Goal: Task Accomplishment & Management: Manage account settings

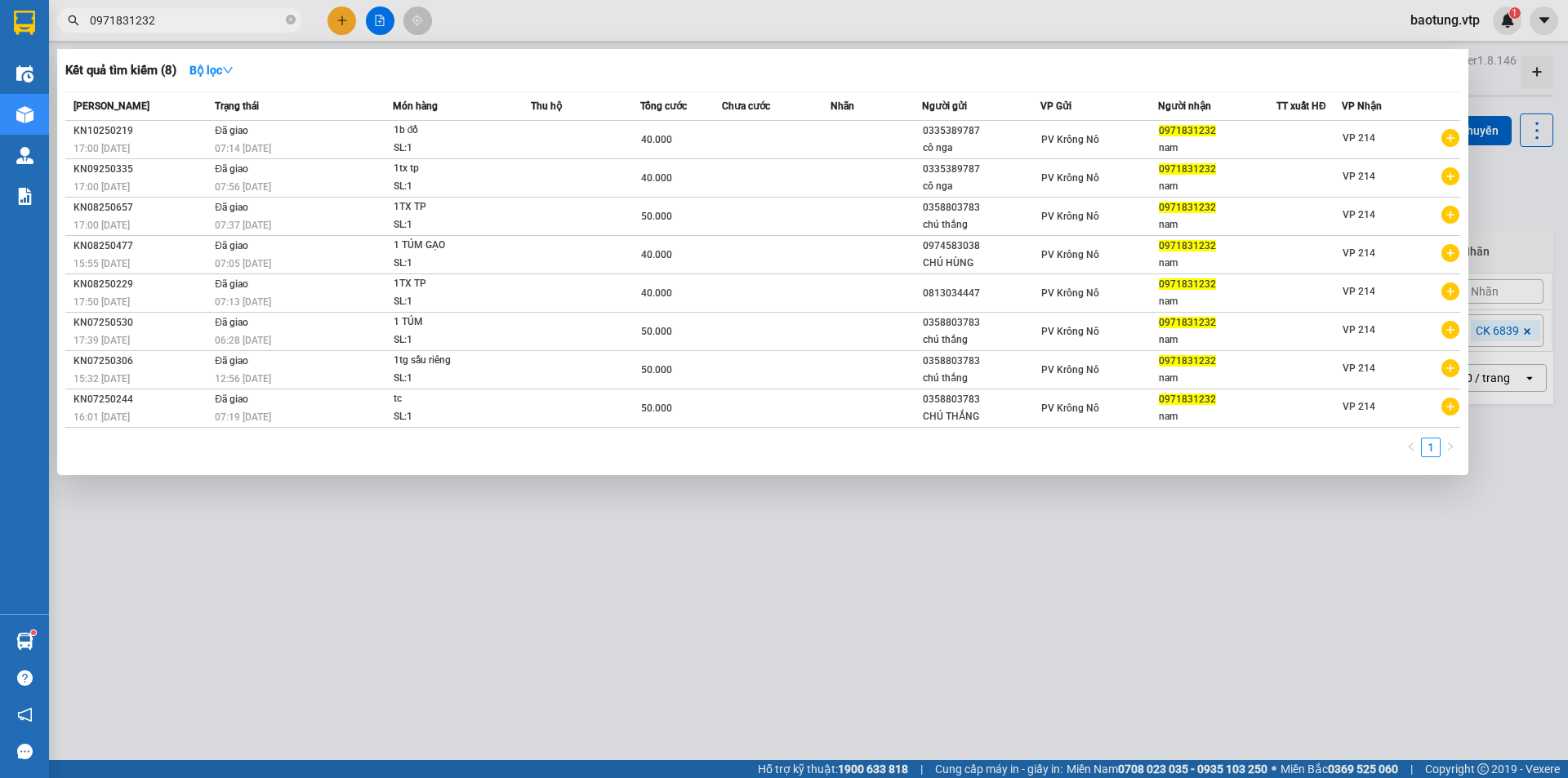
click at [1432, 21] on div at bounding box center [784, 389] width 1568 height 778
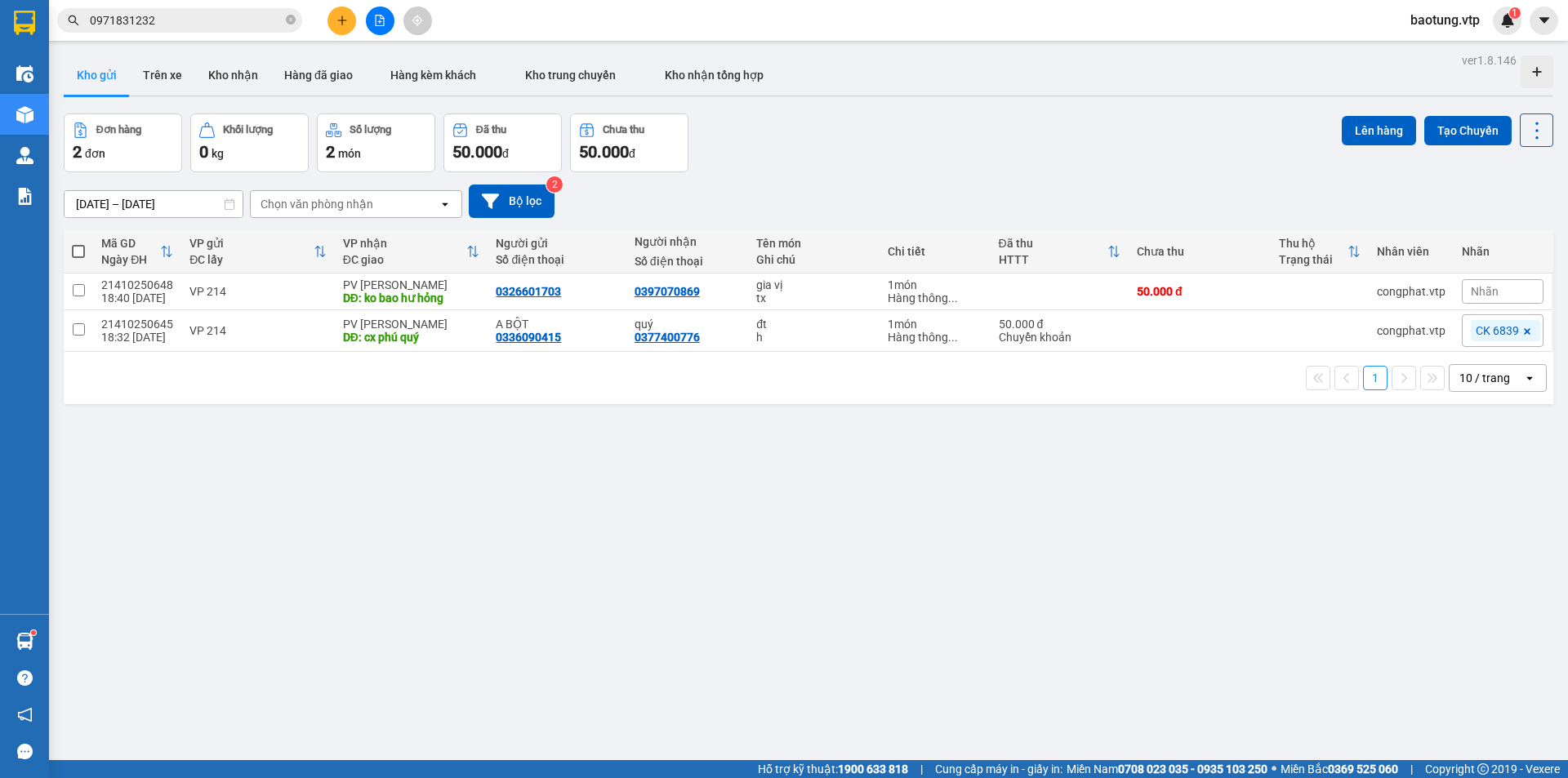
click at [1445, 20] on span "baotung.vtp" at bounding box center [1445, 20] width 96 height 20
click at [1459, 52] on span "Đăng xuất" at bounding box center [1455, 51] width 68 height 18
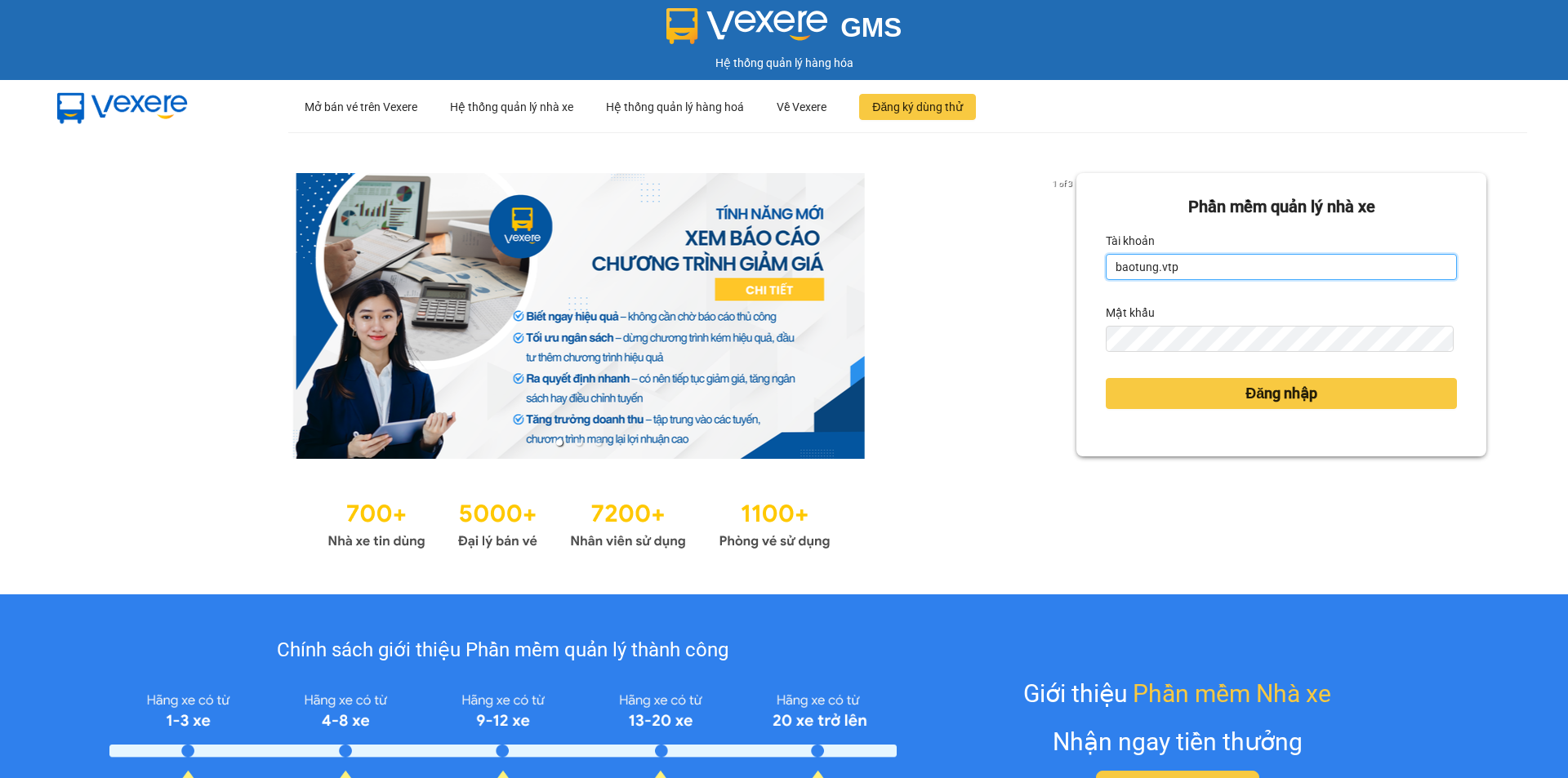
click at [1229, 268] on input "baotung.vtp" at bounding box center [1281, 267] width 351 height 26
type input "hung.vtp"
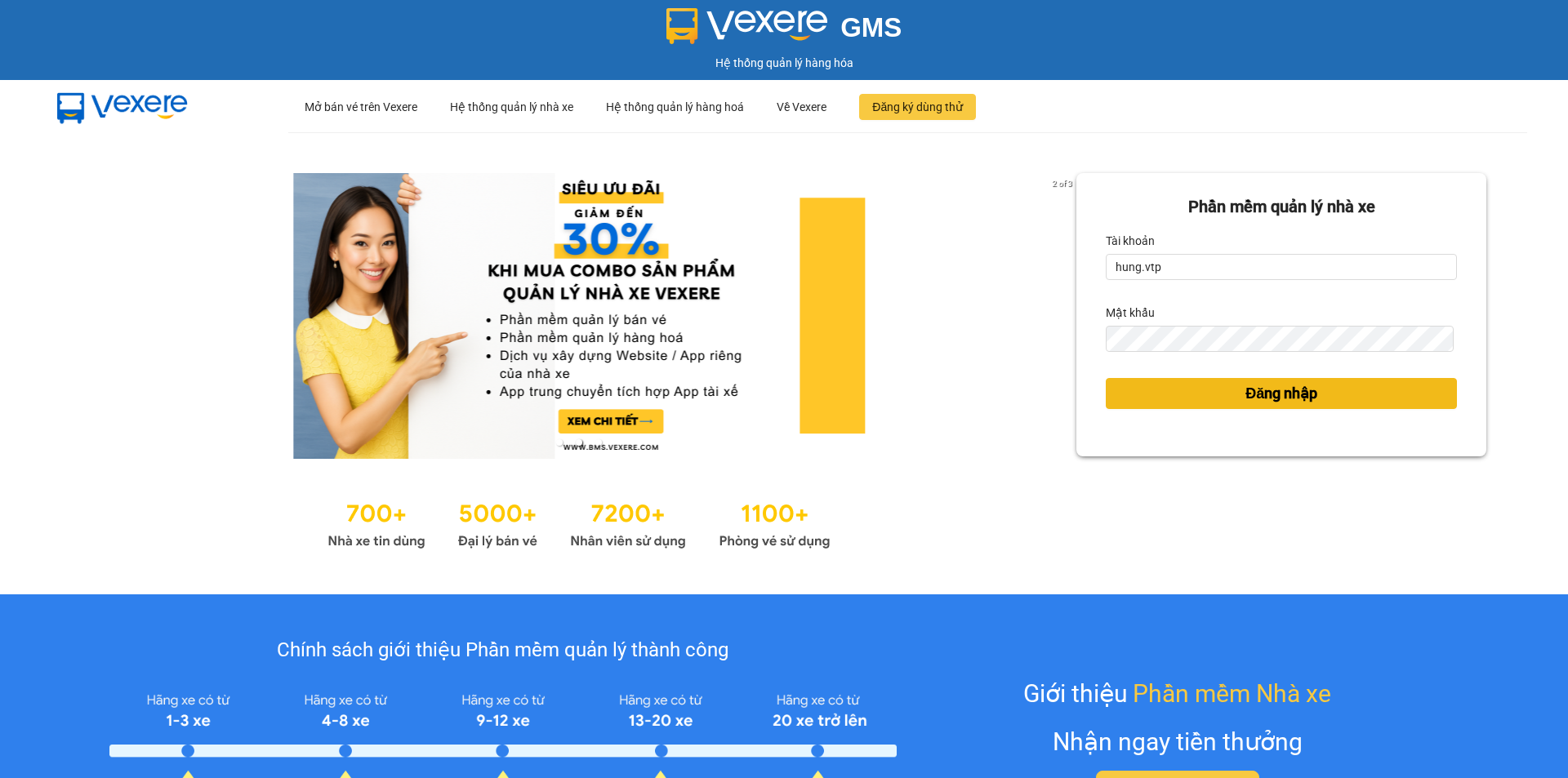
click at [1281, 393] on span "Đăng nhập" at bounding box center [1281, 393] width 72 height 23
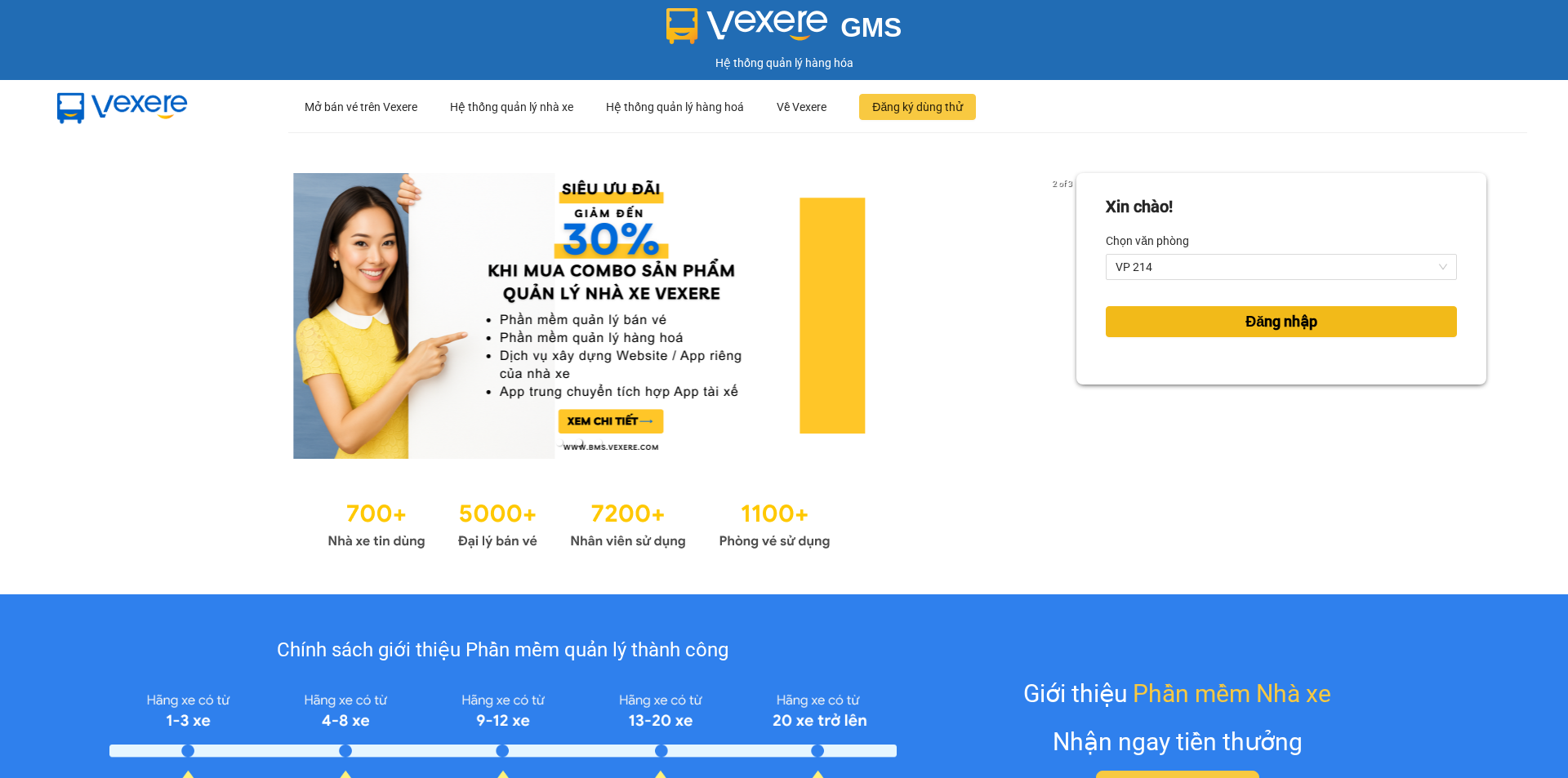
click at [1254, 326] on span "Đăng nhập" at bounding box center [1281, 321] width 72 height 23
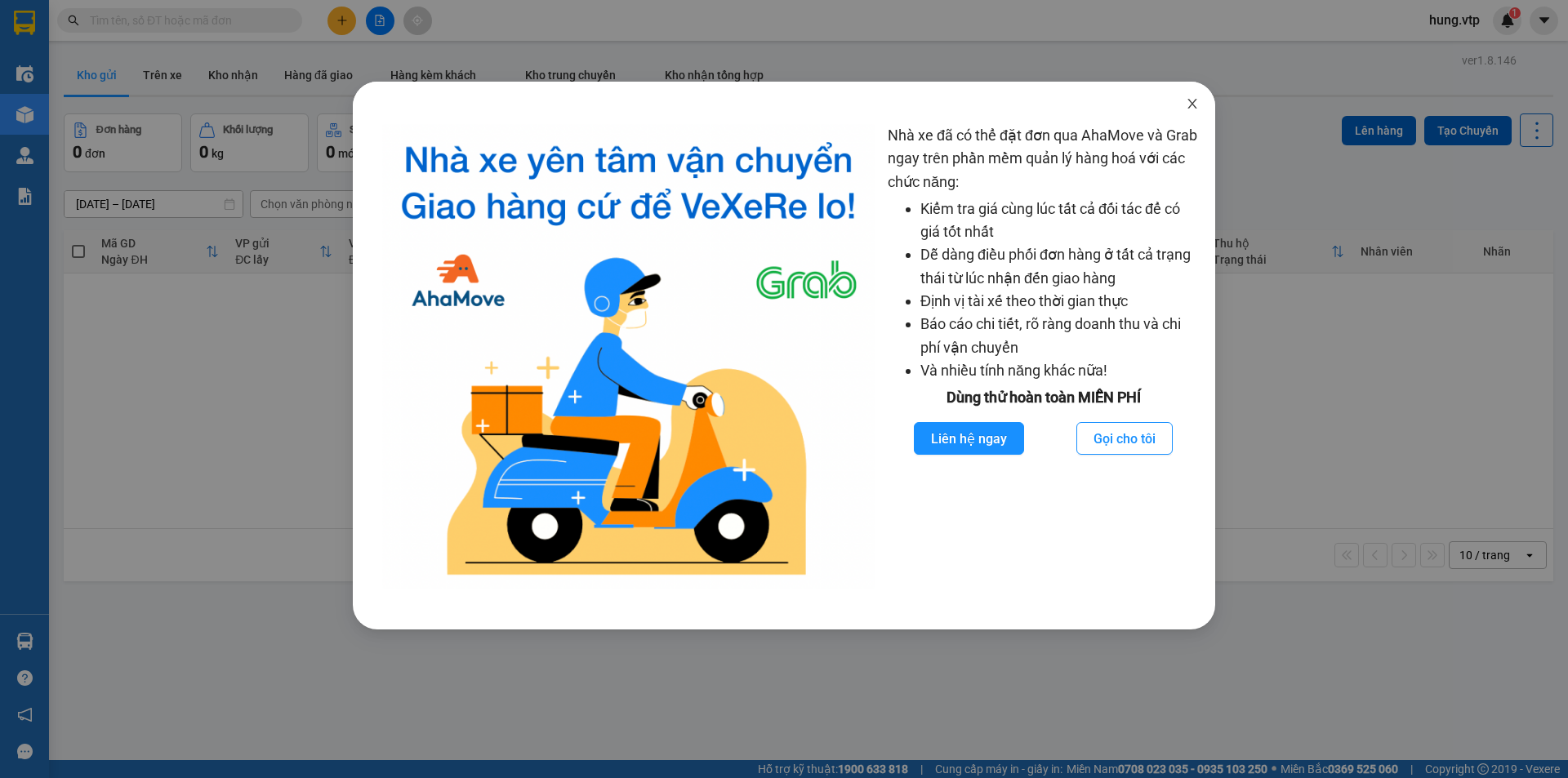
click at [1193, 102] on icon "close" at bounding box center [1192, 103] width 13 height 13
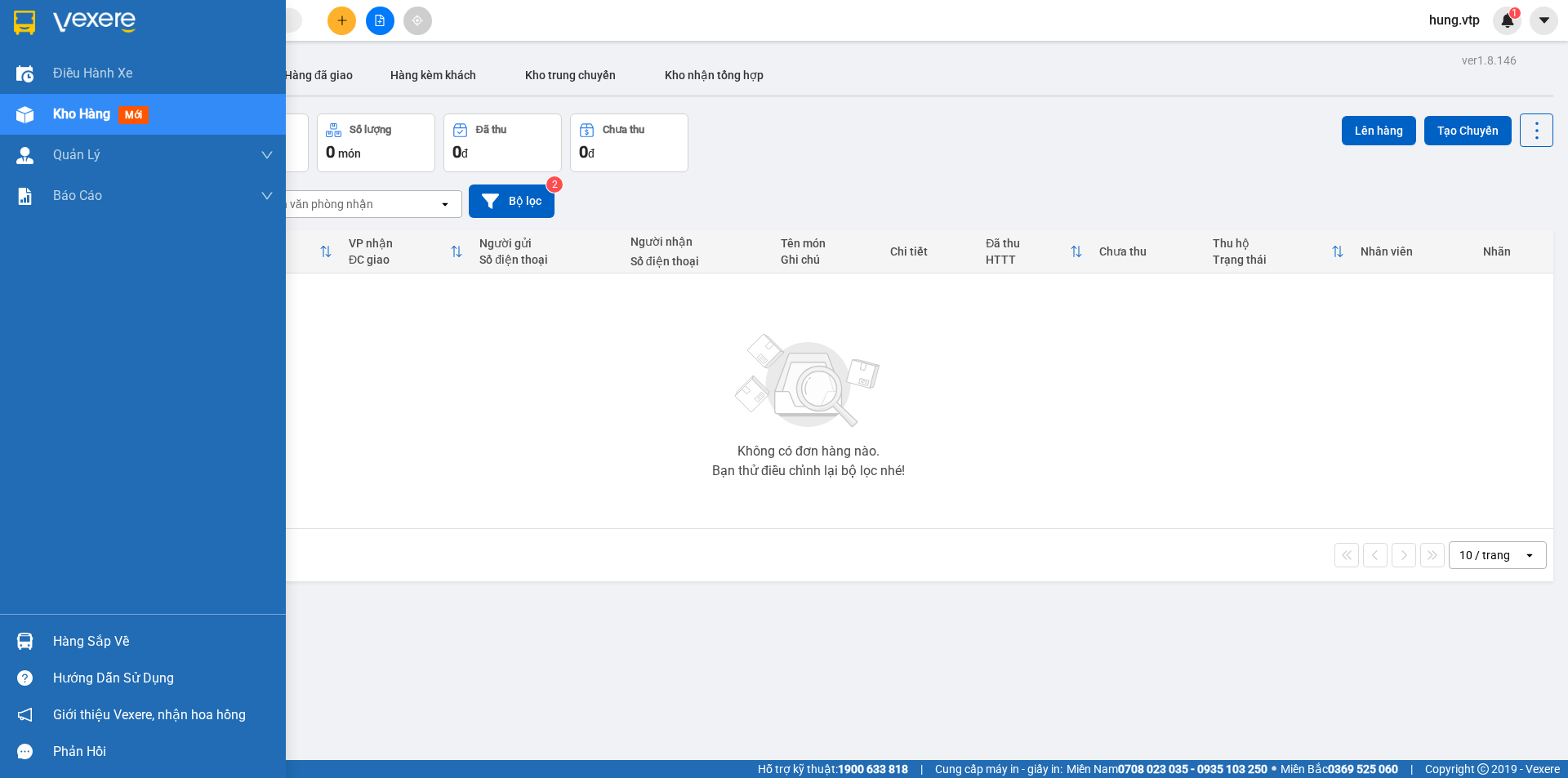
click at [76, 119] on span "Kho hàng" at bounding box center [82, 113] width 57 height 16
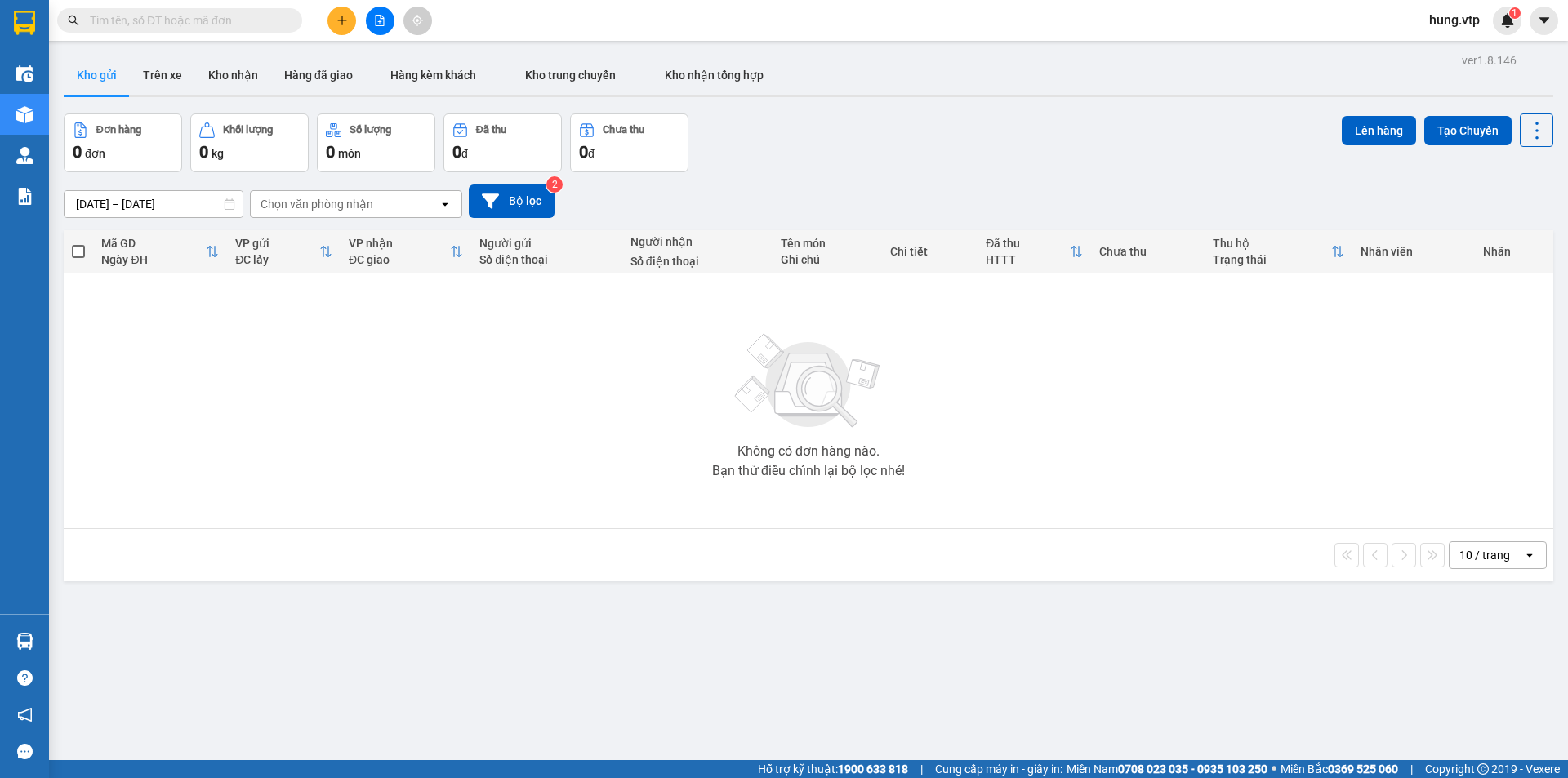
drag, startPoint x: 795, startPoint y: 134, endPoint x: 822, endPoint y: 87, distance: 54.2
click at [796, 130] on div "Đơn hàng 0 đơn Khối lượng 0 kg Số lượng 0 món Đã thu 0 đ Chưa thu 0 đ Lên hàng …" at bounding box center [808, 143] width 1490 height 59
drag, startPoint x: 822, startPoint y: 84, endPoint x: 819, endPoint y: 104, distance: 20.2
click at [822, 83] on div "Kho gửi Trên xe Kho nhận Hàng đã giao Hàng kèm khách Kho trung chuyển Kho nhận …" at bounding box center [808, 76] width 1490 height 43
click at [812, 109] on div "ver 1.8.146 Kho gửi Trên xe Kho nhận Hàng đã giao Hàng kèm khách Kho trung chuy…" at bounding box center [808, 437] width 1503 height 778
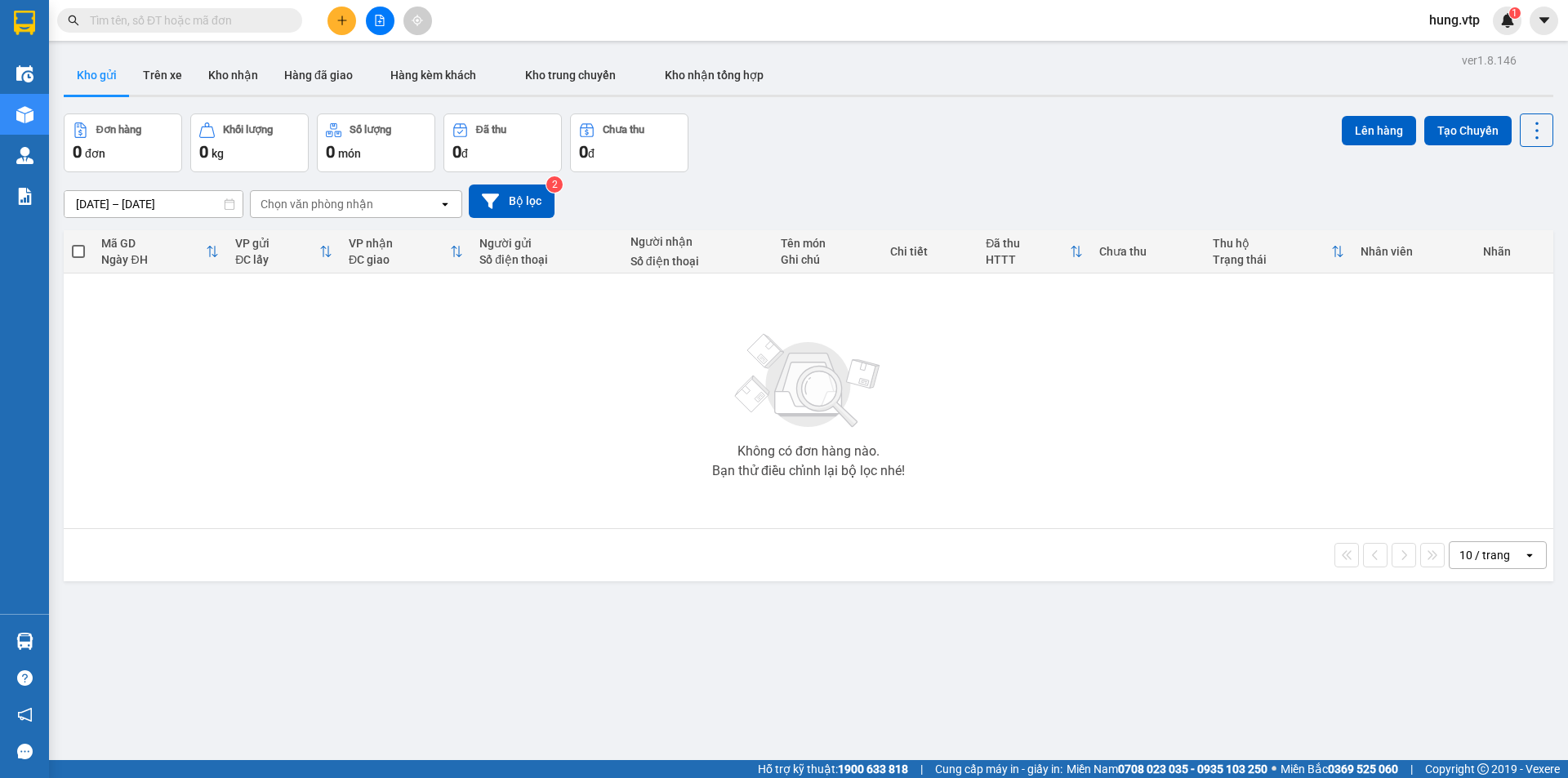
click at [825, 77] on div "Kho gửi Trên xe Kho nhận Hàng đã giao Hàng kèm khách Kho trung chuyển Kho nhận …" at bounding box center [808, 76] width 1490 height 43
drag, startPoint x: 841, startPoint y: 78, endPoint x: 818, endPoint y: 115, distance: 43.6
click at [841, 89] on div "Kho gửi Trên xe Kho nhận Hàng đã giao Hàng kèm khách Kho trung chuyển Kho nhận …" at bounding box center [808, 76] width 1490 height 43
click at [775, 152] on div "Đơn hàng 0 đơn Khối lượng 0 kg Số lượng 0 món Đã thu 0 đ Chưa thu 0 đ Lên hàng …" at bounding box center [808, 143] width 1490 height 59
click at [816, 173] on div "[DATE] – [DATE] Press the down arrow key to interact with the calendar and sele…" at bounding box center [808, 201] width 1490 height 58
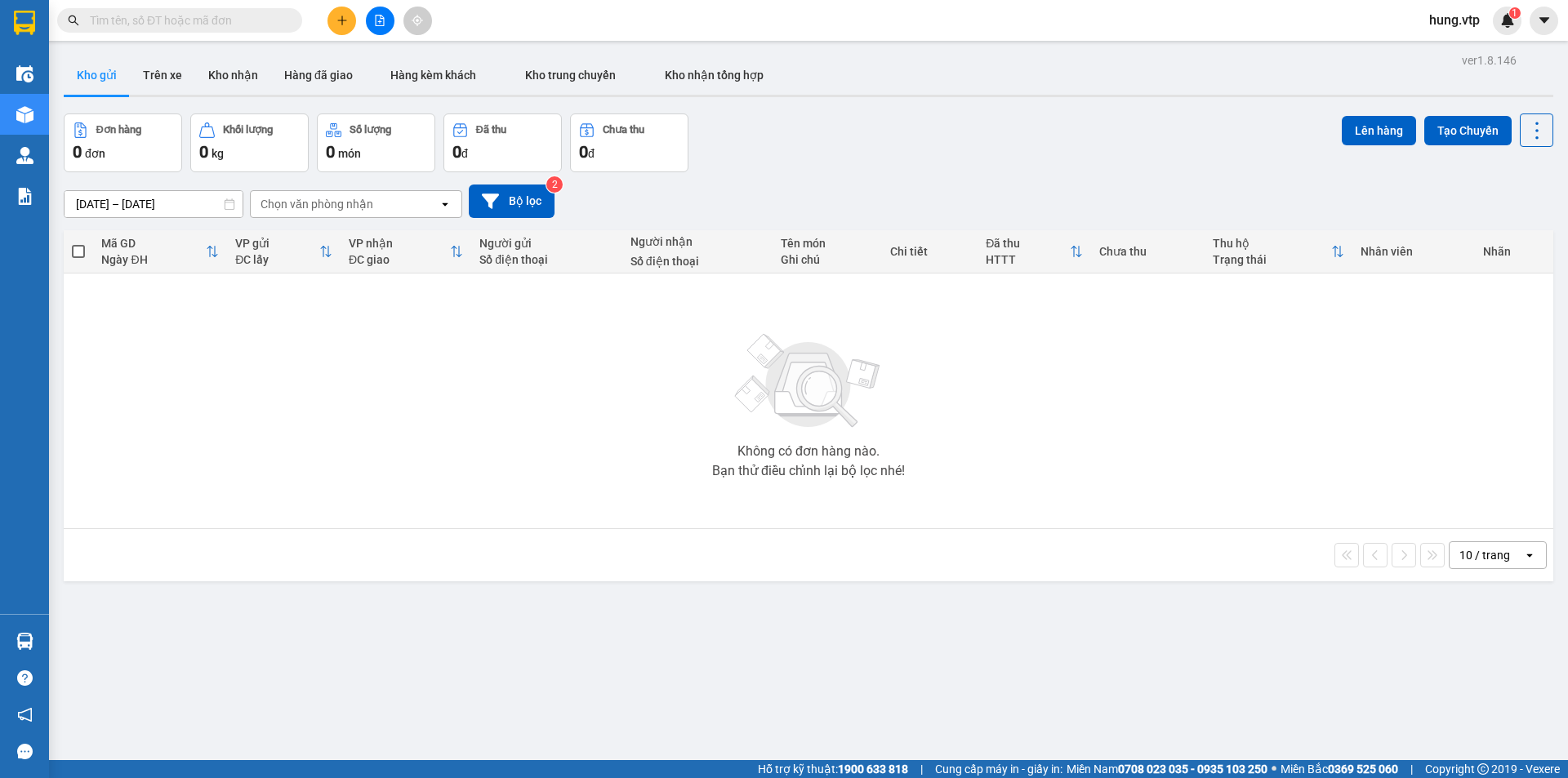
click at [831, 149] on div "Đơn hàng 0 đơn Khối lượng 0 kg Số lượng 0 món Đã thu 0 đ Chưa thu 0 đ Lên hàng …" at bounding box center [808, 143] width 1490 height 59
drag, startPoint x: 845, startPoint y: 147, endPoint x: 857, endPoint y: 137, distance: 15.6
click at [845, 147] on div "Đơn hàng 0 đơn Khối lượng 0 kg Số lượng 0 món Đã thu 0 đ Chưa thu 0 đ Lên hàng …" at bounding box center [808, 143] width 1490 height 59
click at [876, 82] on div "Kho gửi Trên xe Kho nhận Hàng đã giao Hàng kèm khách Kho trung chuyển Kho nhận …" at bounding box center [808, 76] width 1490 height 43
click at [838, 156] on div "Đơn hàng 0 đơn Khối lượng 0 kg Số lượng 0 món Đã thu 0 đ Chưa thu 0 đ Lên hàng …" at bounding box center [808, 143] width 1490 height 59
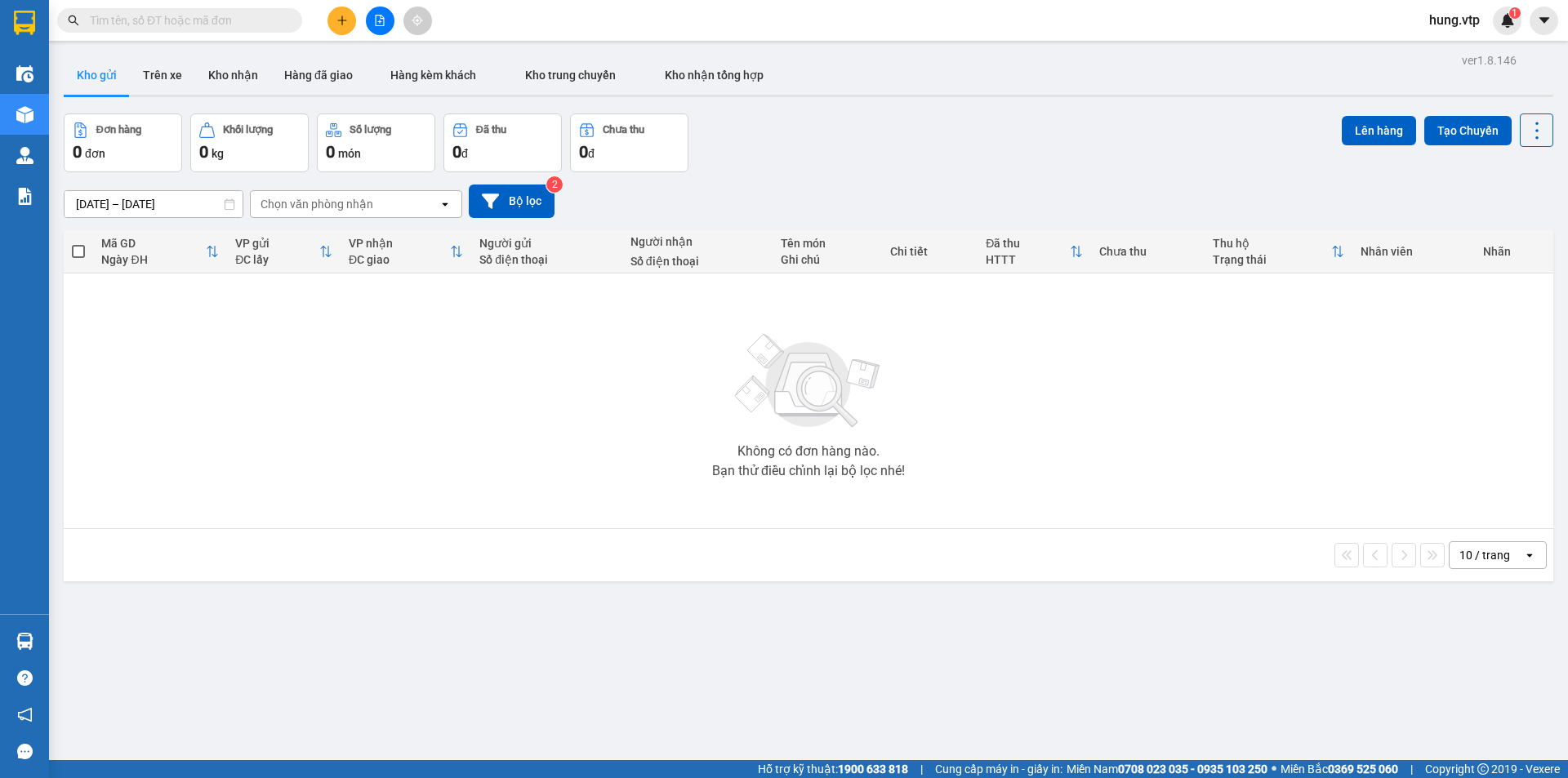
click at [867, 91] on div "Kho gửi Trên xe Kho nhận Hàng đã giao Hàng kèm khách Kho trung chuyển Kho nhận …" at bounding box center [808, 76] width 1490 height 43
click at [828, 143] on div "Đơn hàng 0 đơn Khối lượng 0 kg Số lượng 0 món Đã thu 0 đ Chưa thu 0 đ Lên hàng …" at bounding box center [808, 143] width 1490 height 59
click at [860, 81] on div "Kho gửi Trên xe Kho nhận Hàng đã giao Hàng kèm khách Kho trung chuyển Kho nhận …" at bounding box center [808, 76] width 1490 height 43
drag, startPoint x: 820, startPoint y: 140, endPoint x: 832, endPoint y: 129, distance: 16.3
click at [819, 140] on div "Đơn hàng 0 đơn Khối lượng 0 kg Số lượng 0 món Đã thu 0 đ Chưa thu 0 đ Lên hàng …" at bounding box center [808, 143] width 1490 height 59
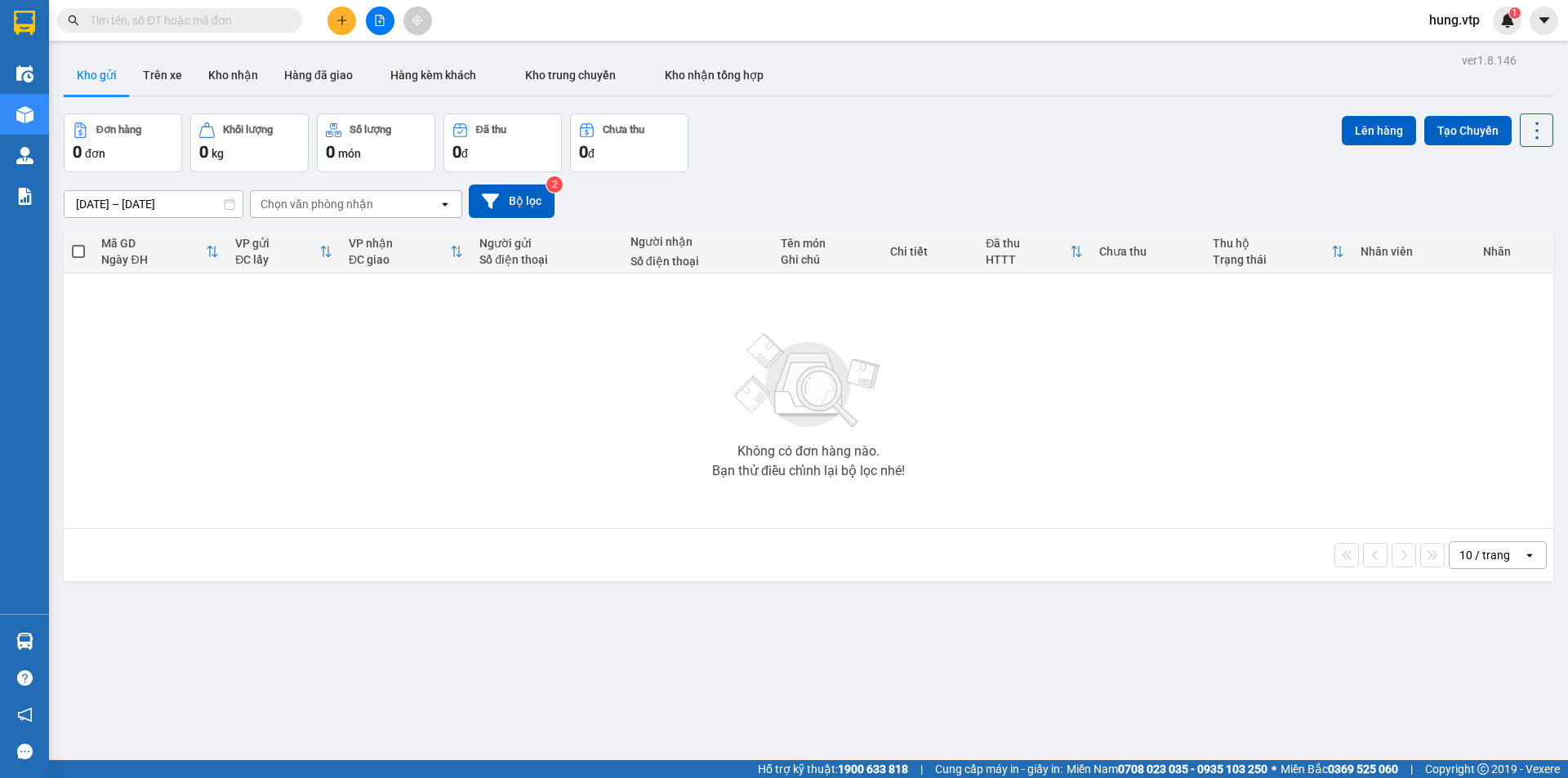
drag, startPoint x: 816, startPoint y: 134, endPoint x: 841, endPoint y: 114, distance: 32.0
click at [816, 134] on div "Đơn hàng 0 đơn Khối lượng 0 kg Số lượng 0 món Đã thu 0 đ Chưa thu 0 đ Lên hàng …" at bounding box center [808, 143] width 1490 height 59
drag, startPoint x: 864, startPoint y: 85, endPoint x: 819, endPoint y: 132, distance: 65.1
click at [864, 87] on div "Kho gửi Trên xe Kho nhận Hàng đã giao Hàng kèm khách Kho trung chuyển Kho nhận …" at bounding box center [808, 76] width 1490 height 43
click at [818, 132] on div "Đơn hàng 0 đơn Khối lượng 0 kg Số lượng 0 món Đã thu 0 đ Chưa thu 0 đ Lên hàng …" at bounding box center [808, 143] width 1490 height 59
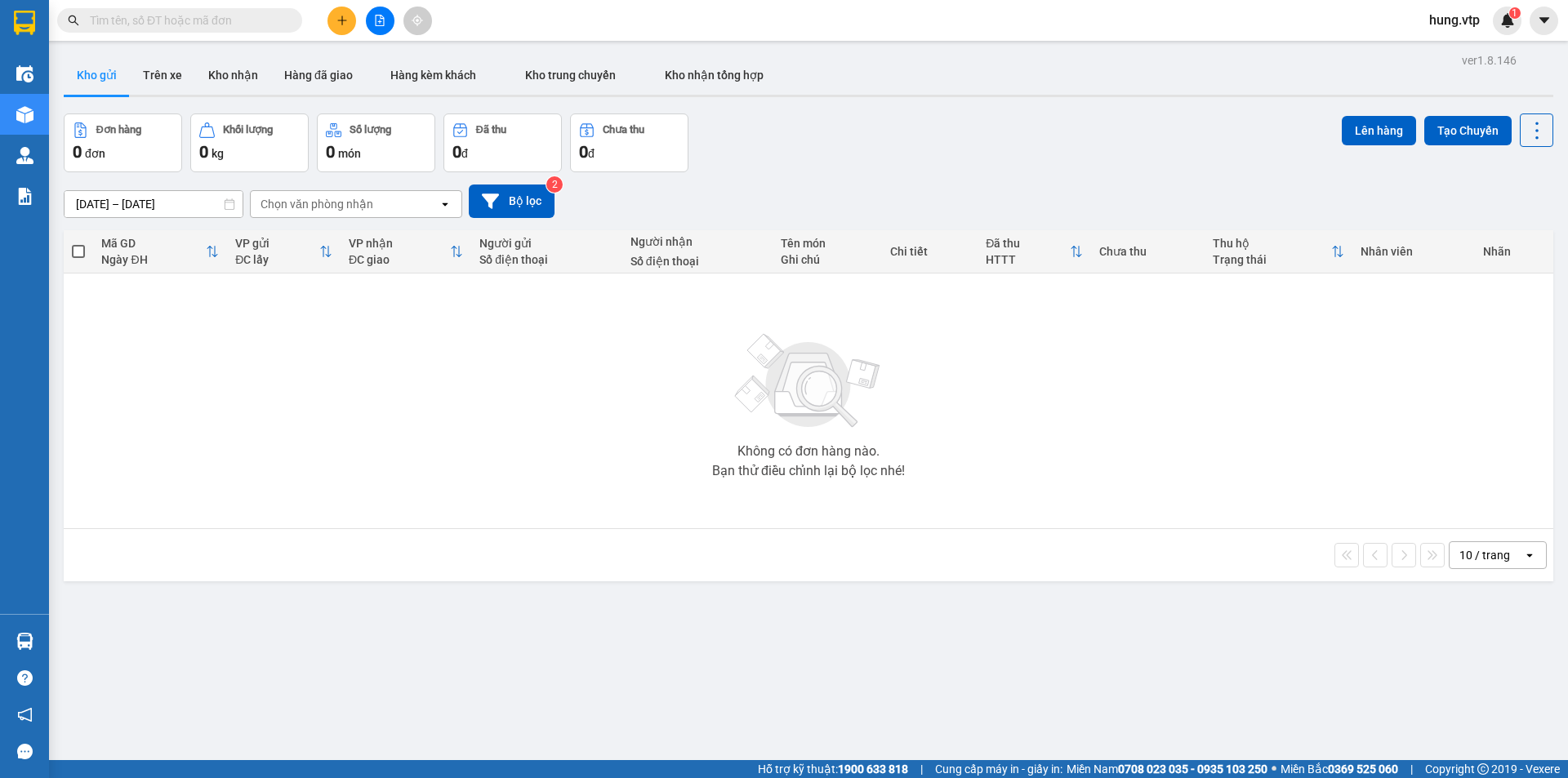
click at [852, 99] on div "ver 1.8.146 Kho gửi Trên xe Kho nhận Hàng đã giao Hàng kèm khách Kho trung chuy…" at bounding box center [808, 437] width 1503 height 778
